Goal: Transaction & Acquisition: Obtain resource

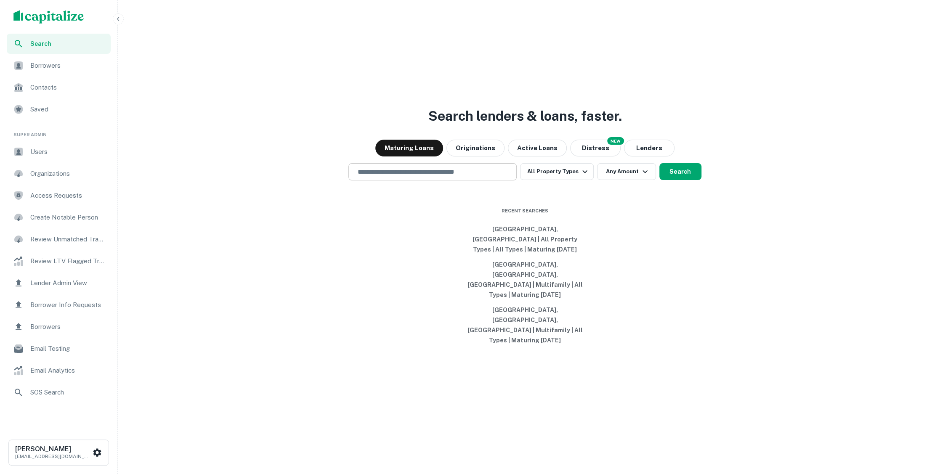
click at [480, 177] on input "text" at bounding box center [432, 172] width 161 height 10
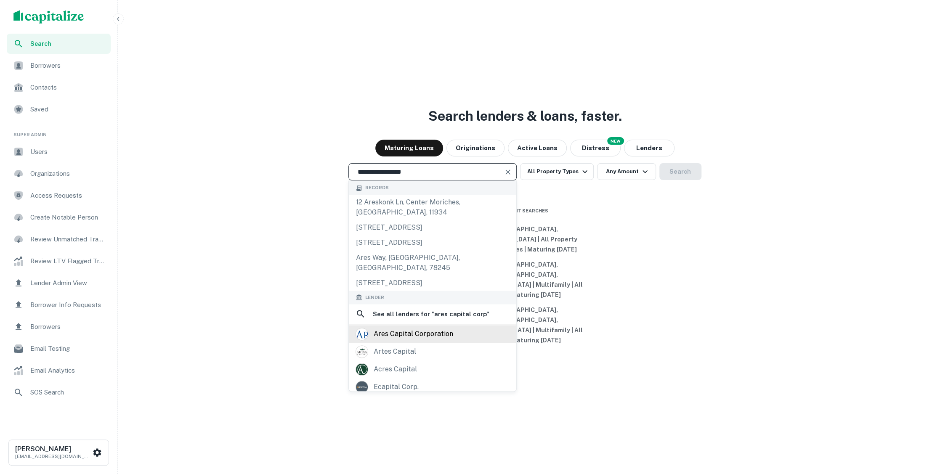
type input "**********"
click at [465, 336] on div "ares capital corporation" at bounding box center [433, 334] width 154 height 13
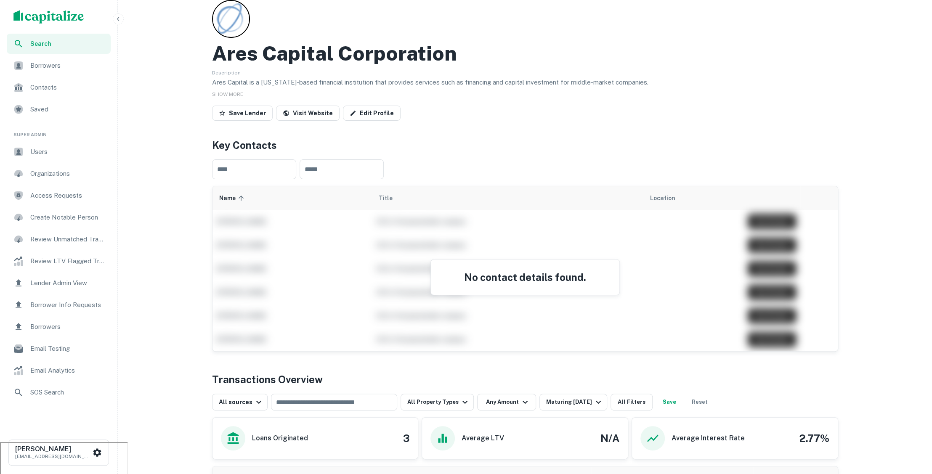
scroll to position [236, 0]
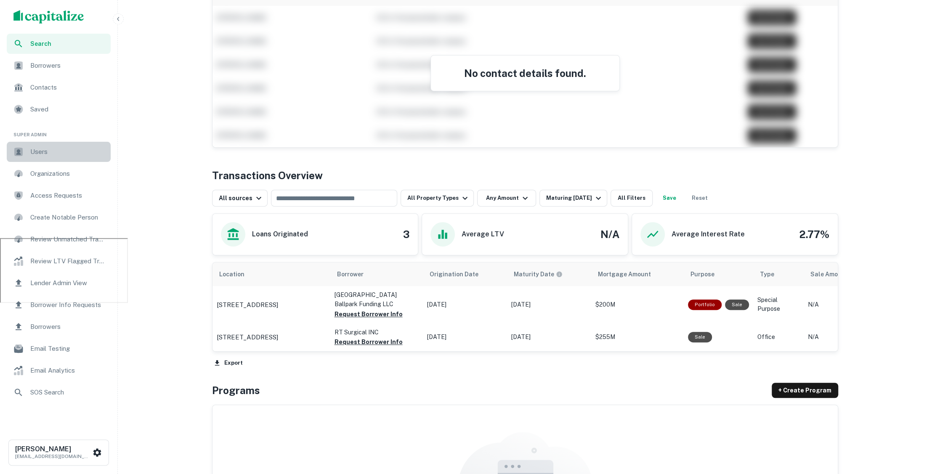
click at [64, 149] on span "Users" at bounding box center [67, 152] width 75 height 10
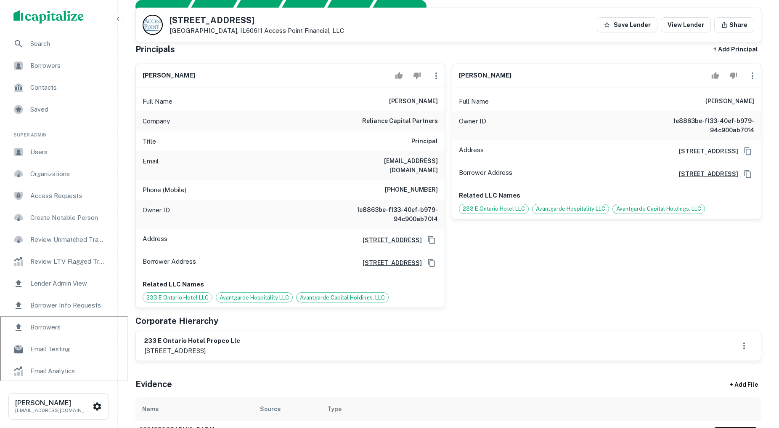
scroll to position [117, 0]
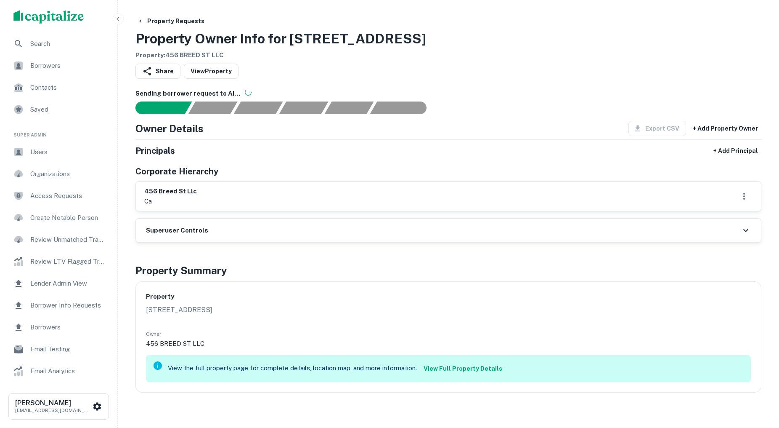
scroll to position [51, 0]
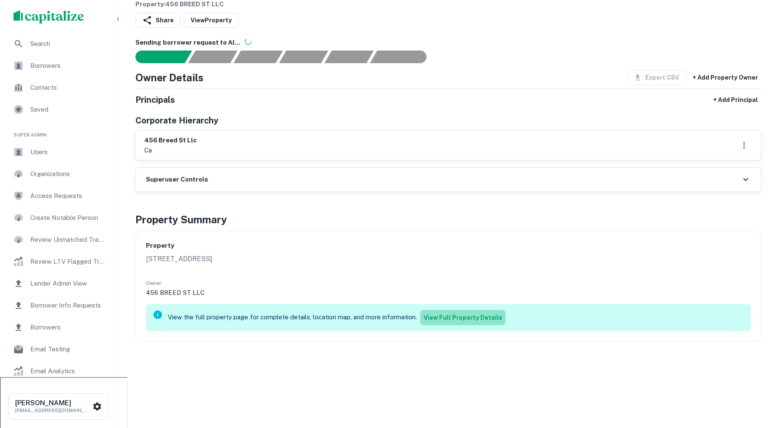
click at [465, 319] on link "View Full Property Details" at bounding box center [462, 317] width 85 height 15
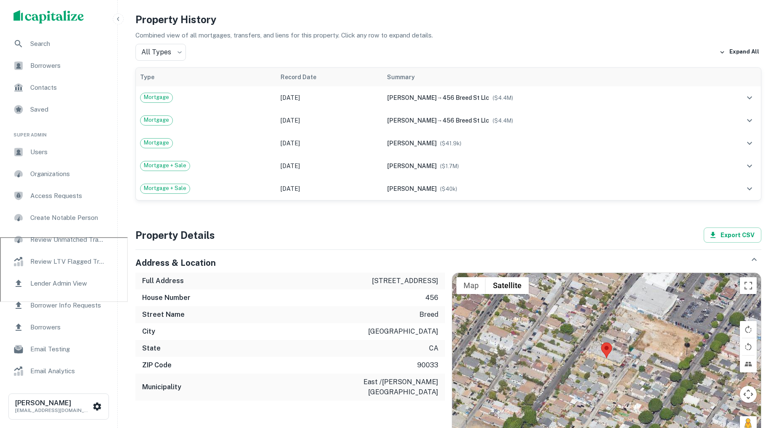
scroll to position [191, 0]
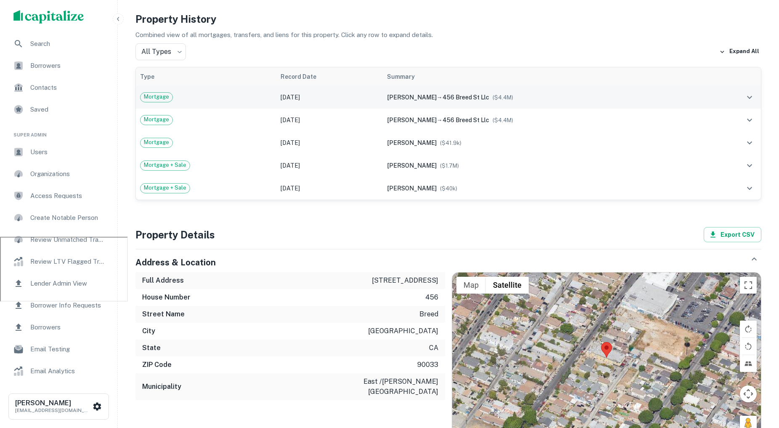
click at [525, 103] on td "sanchez rene → 456 breed st llc ($ 4.4M )" at bounding box center [545, 97] width 324 height 23
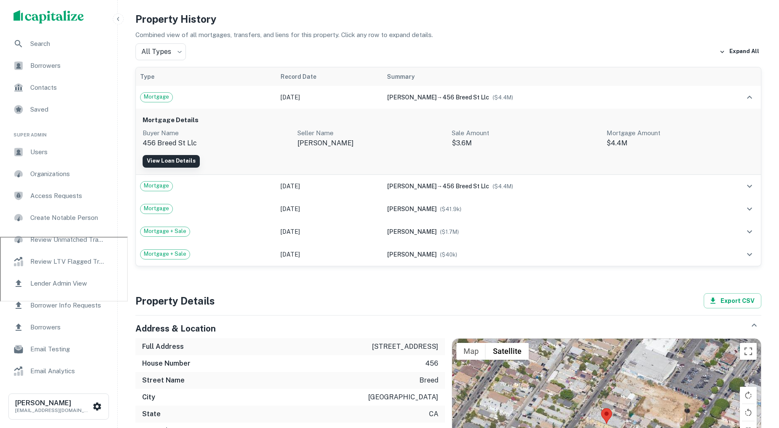
click at [155, 159] on link "View Loan Details" at bounding box center [171, 161] width 57 height 13
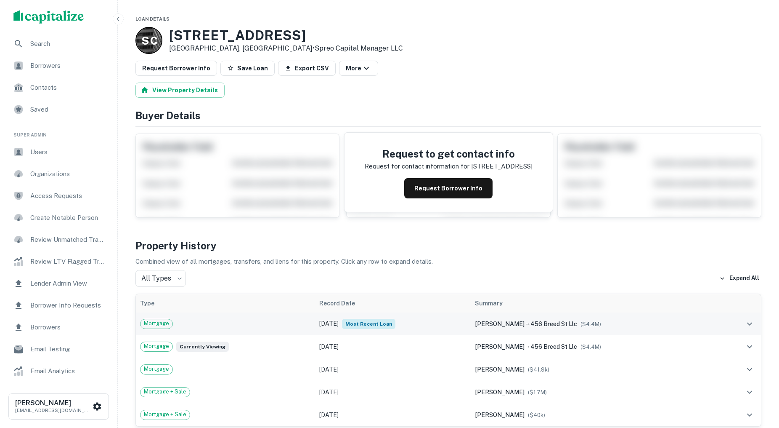
click at [279, 326] on div "Mortgage" at bounding box center [225, 324] width 171 height 10
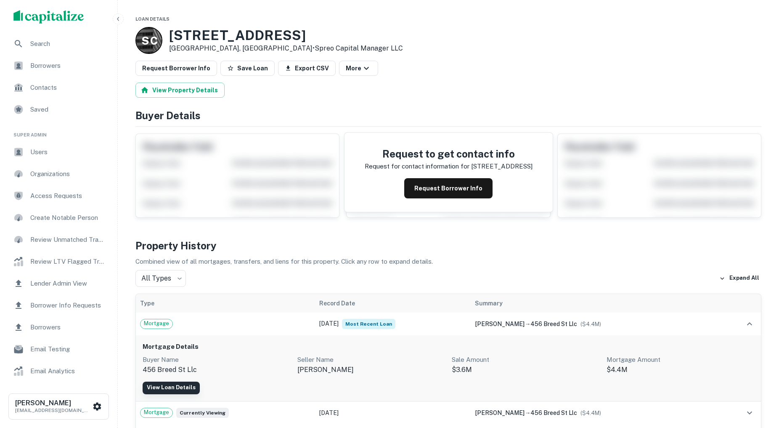
click at [180, 382] on link "View Loan Details" at bounding box center [171, 387] width 57 height 13
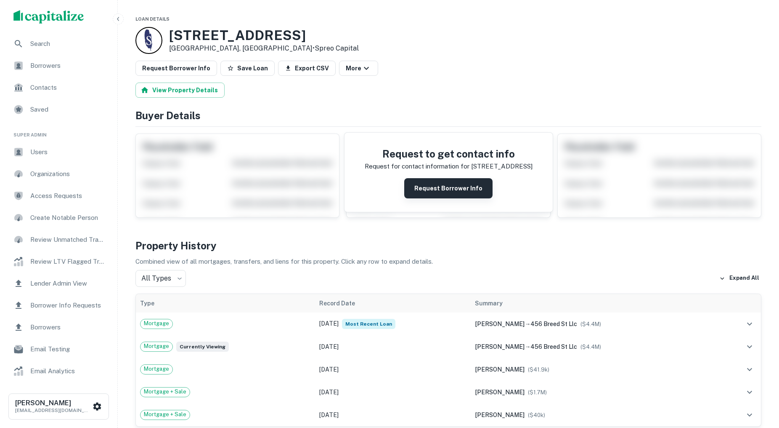
click at [453, 188] on button "Request Borrower Info" at bounding box center [448, 188] width 88 height 20
